Goal: Information Seeking & Learning: Find specific fact

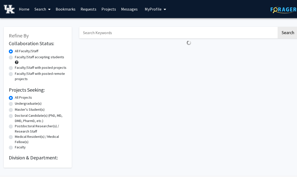
click at [190, 33] on input "Search Keywords" at bounding box center [177, 33] width 197 height 12
type input "Regenera"
click at [287, 32] on button "Search" at bounding box center [287, 33] width 21 height 12
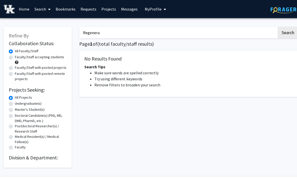
click at [220, 31] on input "Regenera" at bounding box center [177, 33] width 197 height 12
click at [218, 35] on input "Regenera" at bounding box center [177, 33] width 197 height 12
click at [205, 43] on h1 "Page 1 of ( total faculty/staff results)" at bounding box center [188, 44] width 219 height 6
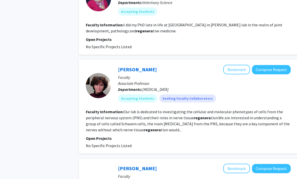
scroll to position [437, 0]
click at [135, 67] on link "Paula Monje" at bounding box center [137, 70] width 39 height 6
